Goal: Task Accomplishment & Management: Manage account settings

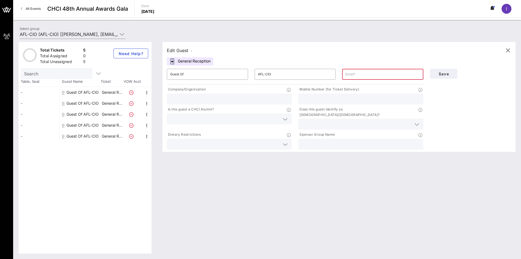
click at [363, 78] on input "text" at bounding box center [383, 74] width 75 height 9
drag, startPoint x: 389, startPoint y: 74, endPoint x: 304, endPoint y: 77, distance: 84.9
click at [304, 77] on div "​ Guest Of ​ AFL-CIO ​ [EMAIL_ADDRESS][DOMAIN_NAME]" at bounding box center [295, 74] width 263 height 18
paste input "l"
type input "[EMAIL_ADDRESS][DOMAIN_NAME]"
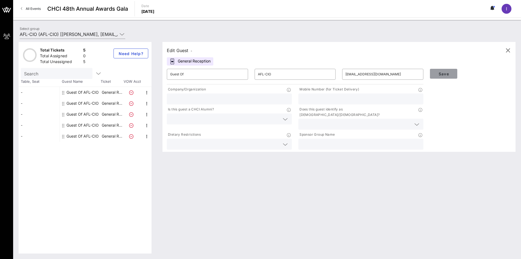
click at [445, 74] on span "Save" at bounding box center [443, 73] width 19 height 5
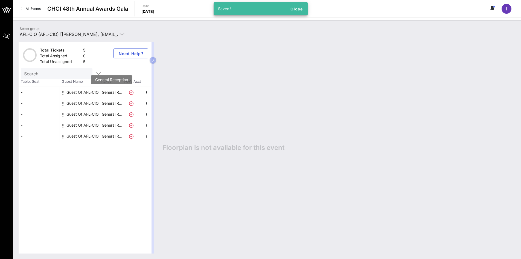
click at [103, 93] on p "General R…" at bounding box center [112, 92] width 22 height 11
click at [147, 93] on icon "button" at bounding box center [147, 92] width 7 height 7
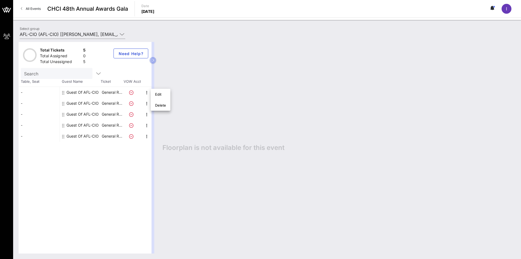
click at [99, 103] on div "Guest Of AFL-CIO" at bounding box center [82, 103] width 32 height 11
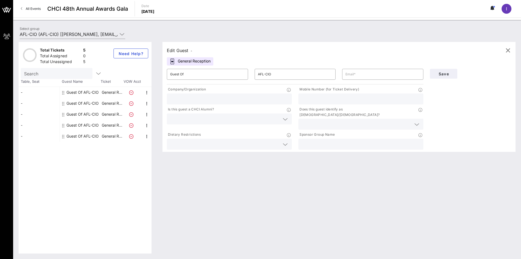
click at [84, 93] on div "Guest Of AFL-CIO" at bounding box center [82, 92] width 32 height 11
type input "[EMAIL_ADDRESS][DOMAIN_NAME]"
click at [86, 103] on div "Guest Of AFL-CIO" at bounding box center [82, 103] width 32 height 11
click at [89, 113] on div "Guest Of AFL-CIO" at bounding box center [82, 114] width 32 height 11
click at [89, 124] on div "Guest Of AFL-CIO" at bounding box center [82, 125] width 32 height 11
